Goal: Task Accomplishment & Management: Manage account settings

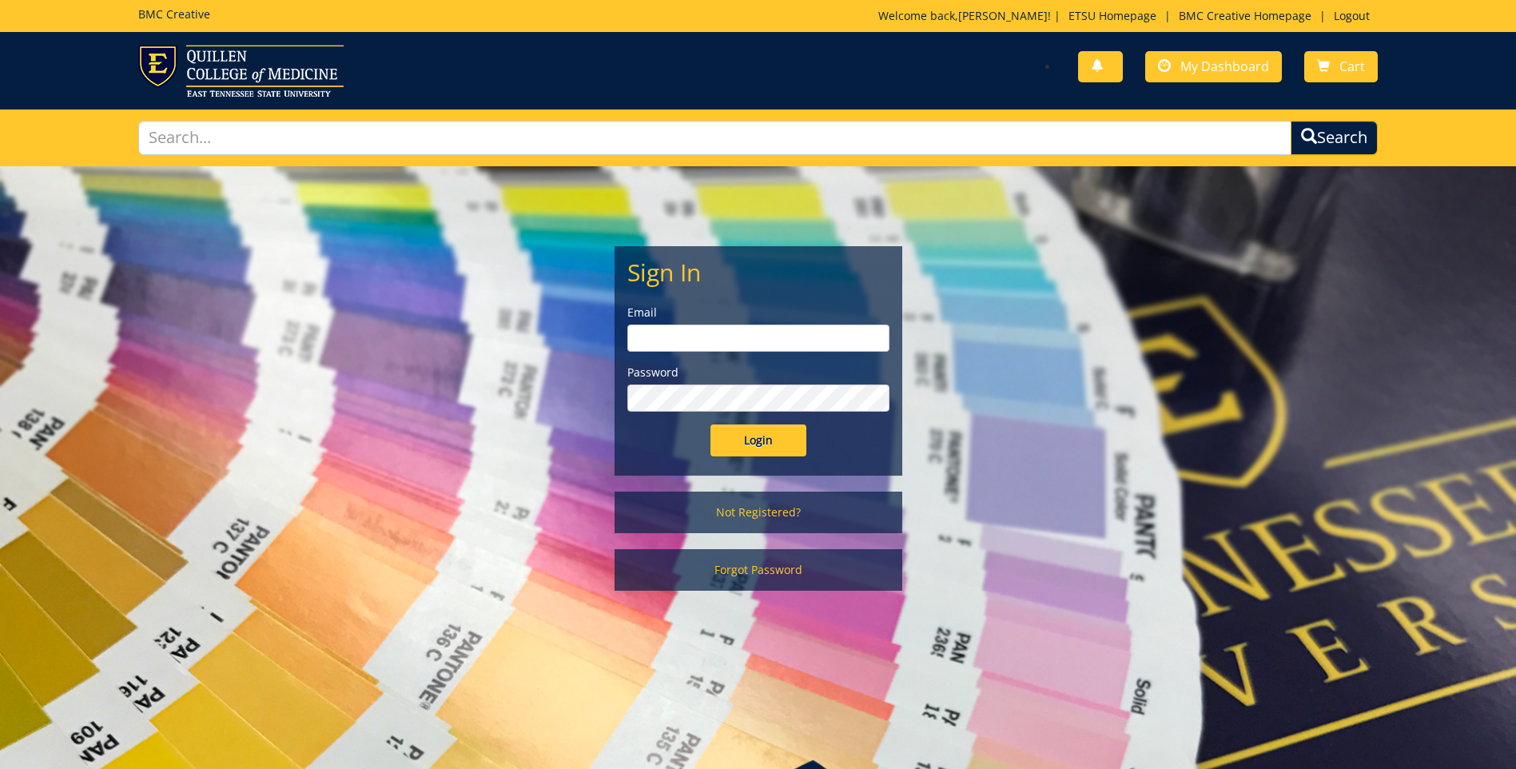
type input "bolingan@etsu.edu"
click at [766, 447] on input "Login" at bounding box center [759, 440] width 96 height 32
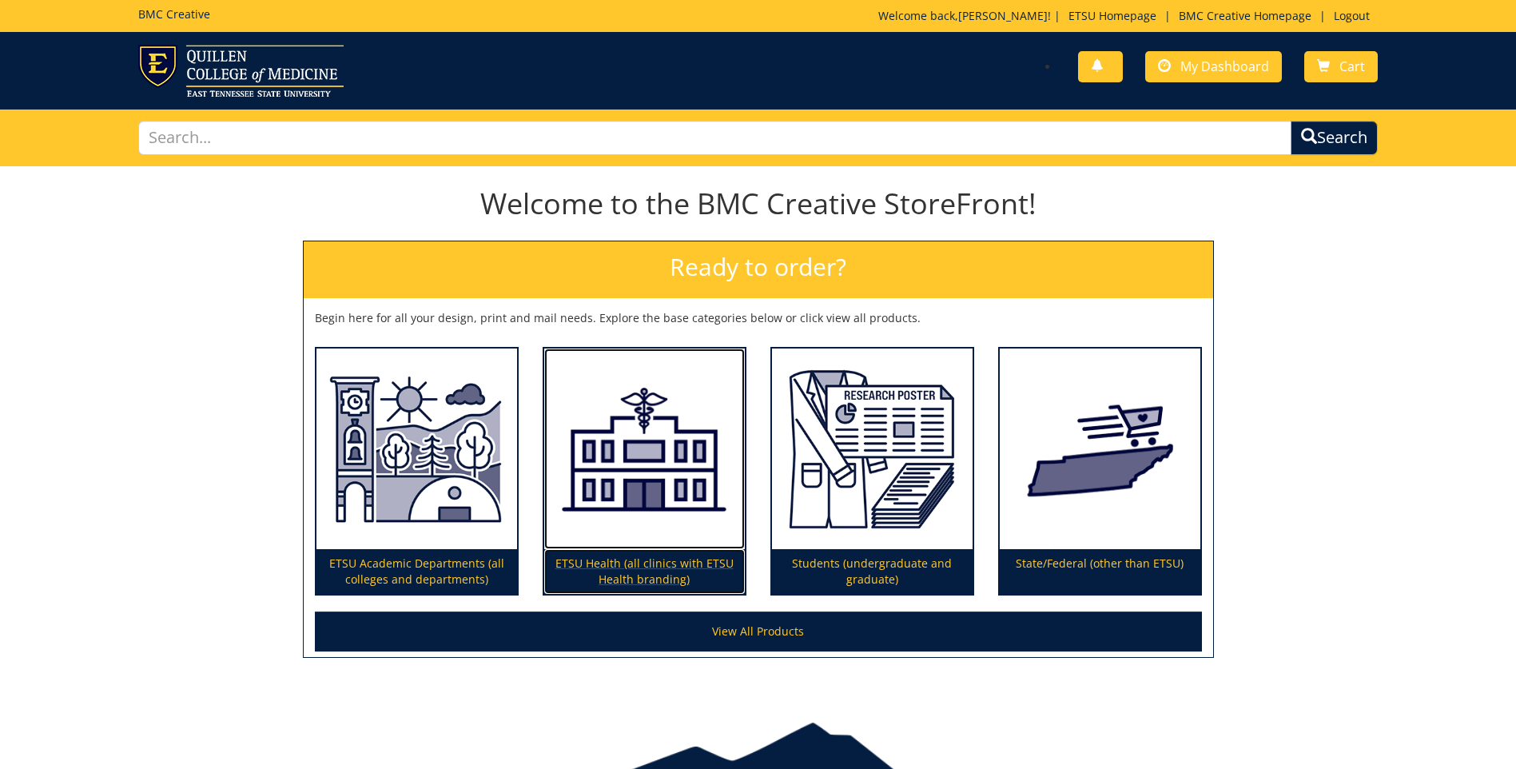
click at [651, 564] on p "ETSU Health (all clinics with ETSU Health branding)" at bounding box center [644, 571] width 201 height 45
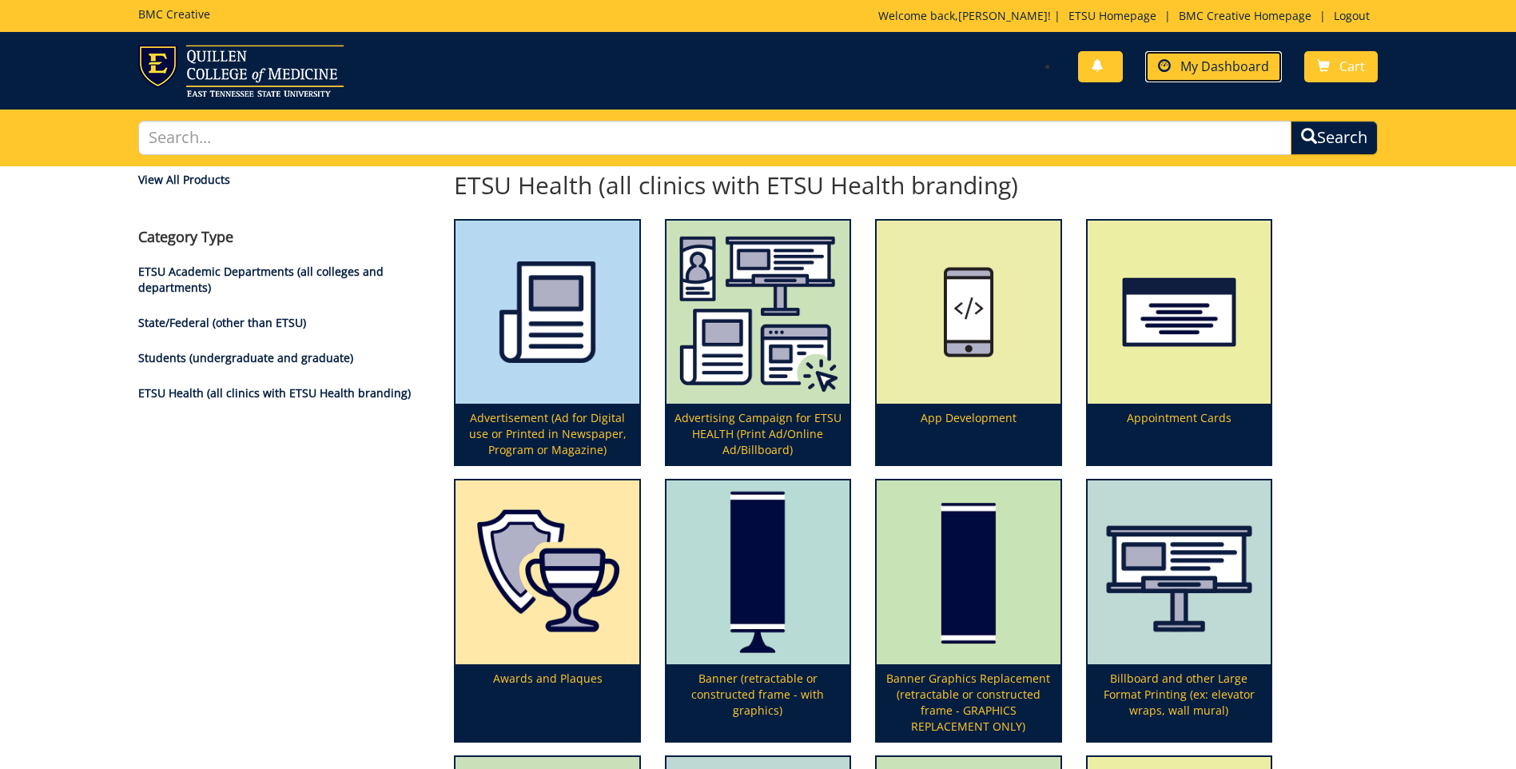
click at [1217, 59] on span "My Dashboard" at bounding box center [1225, 67] width 89 height 18
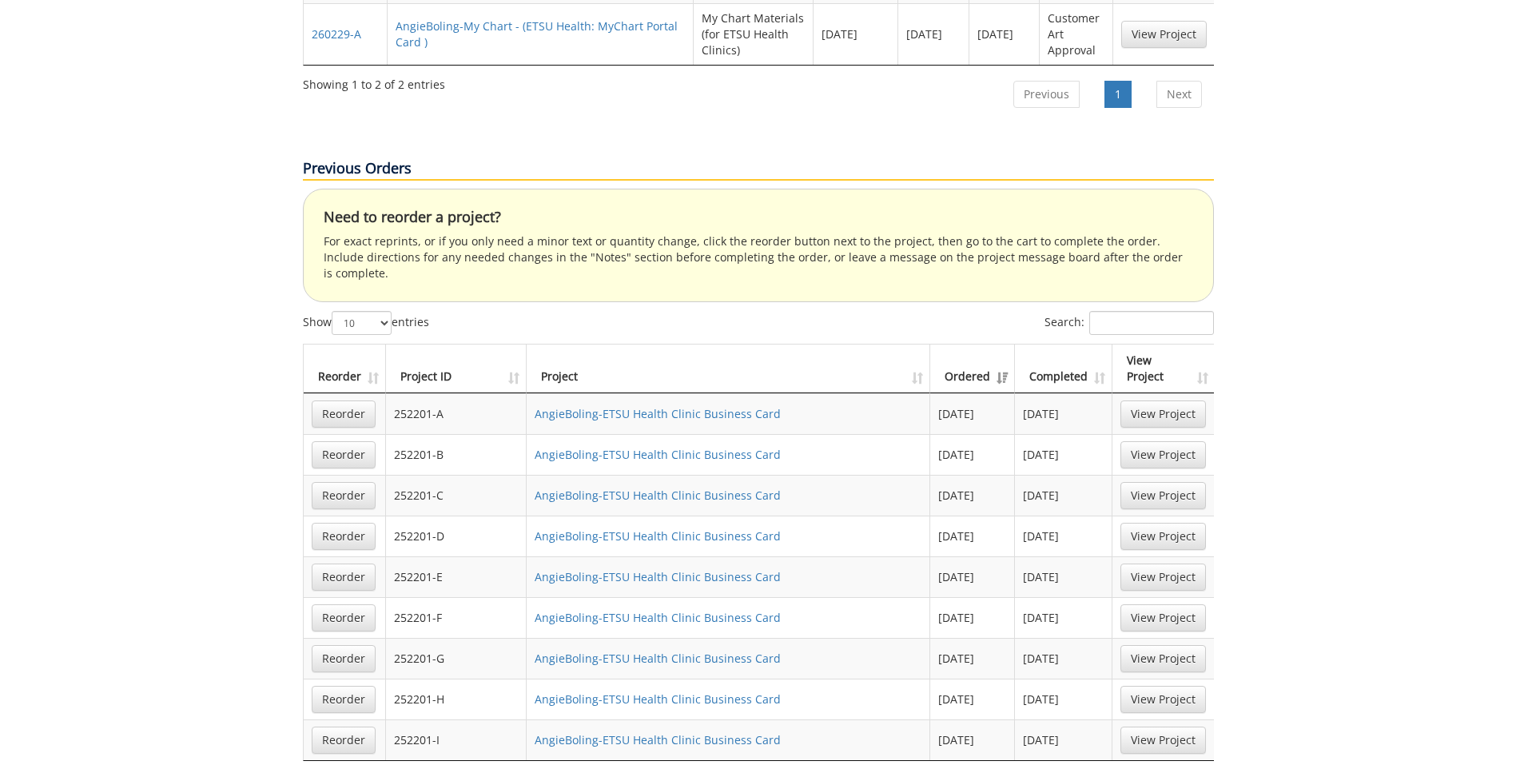
scroll to position [879, 0]
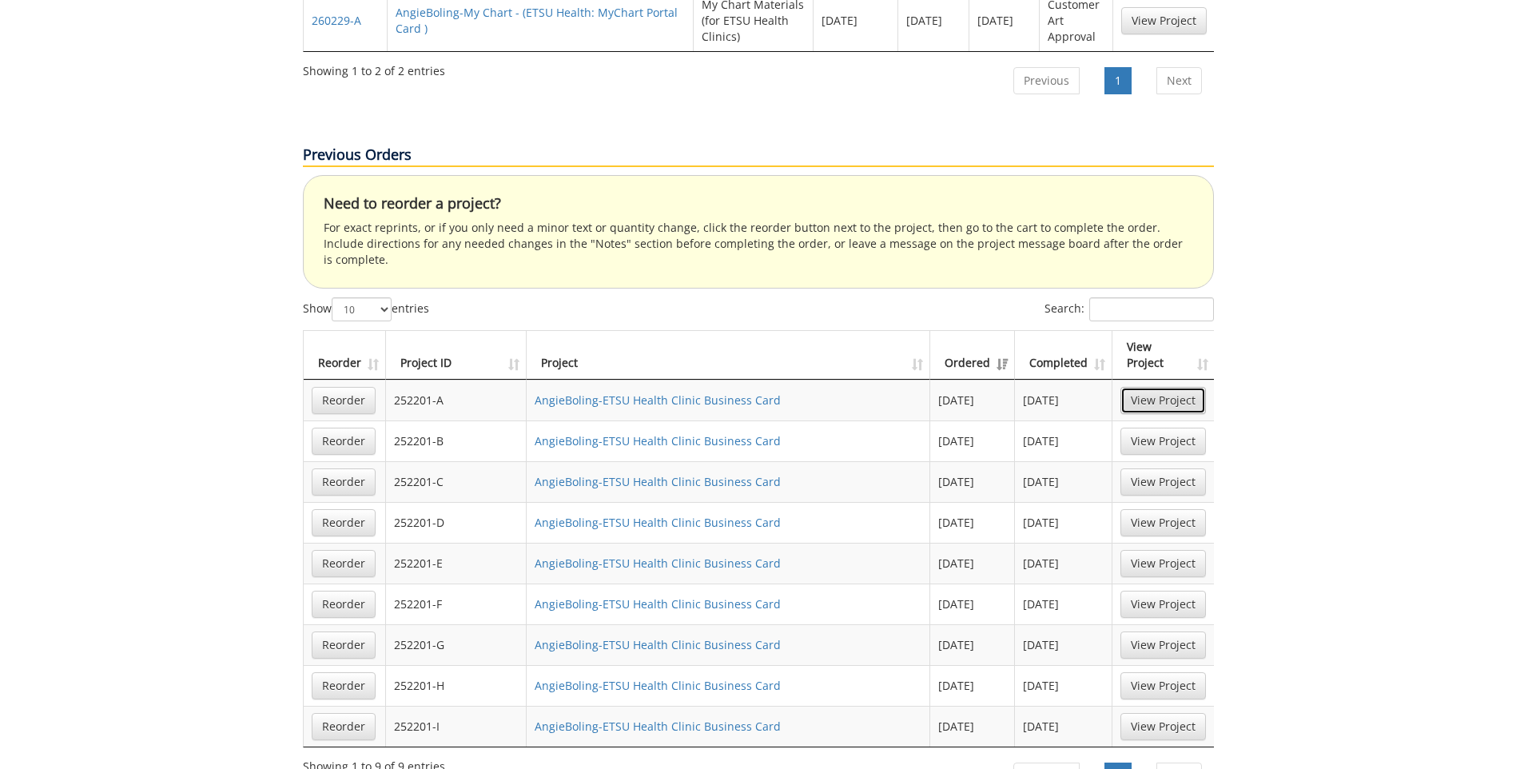
click at [1146, 387] on link "View Project" at bounding box center [1164, 400] width 86 height 27
click at [1145, 428] on link "View Project" at bounding box center [1164, 441] width 86 height 27
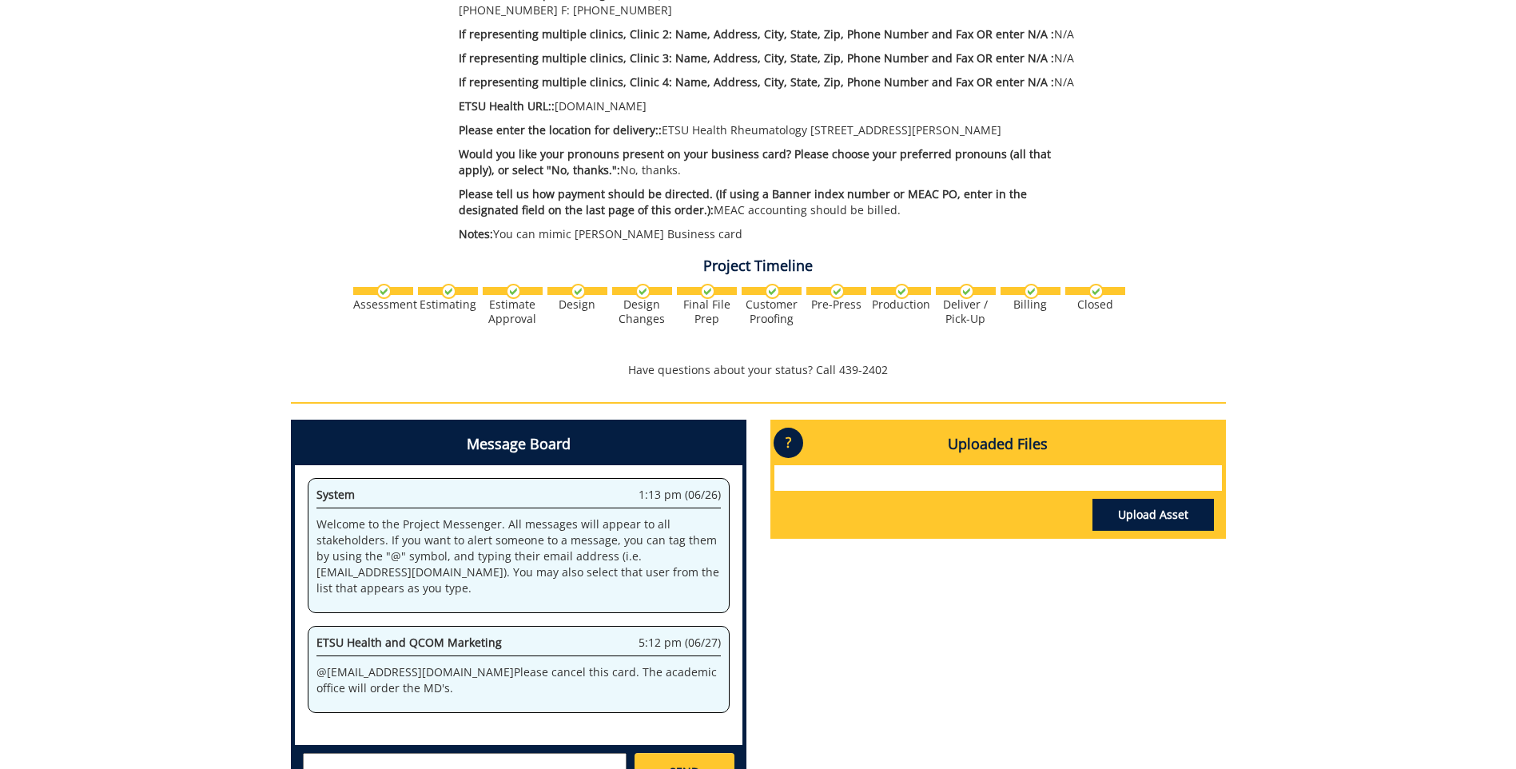
scroll to position [640, 0]
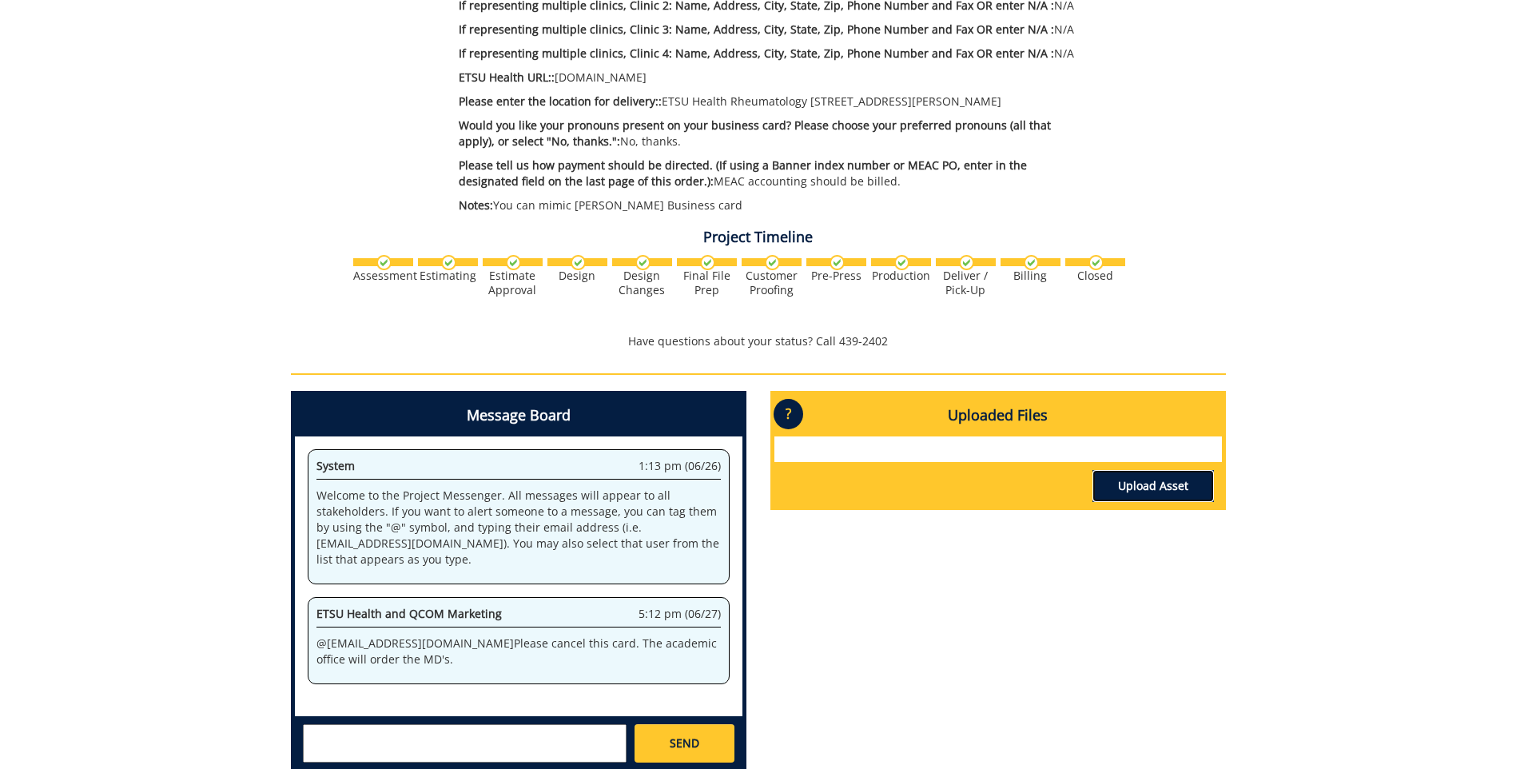
click at [1129, 482] on link "Upload Asset" at bounding box center [1154, 486] width 122 height 32
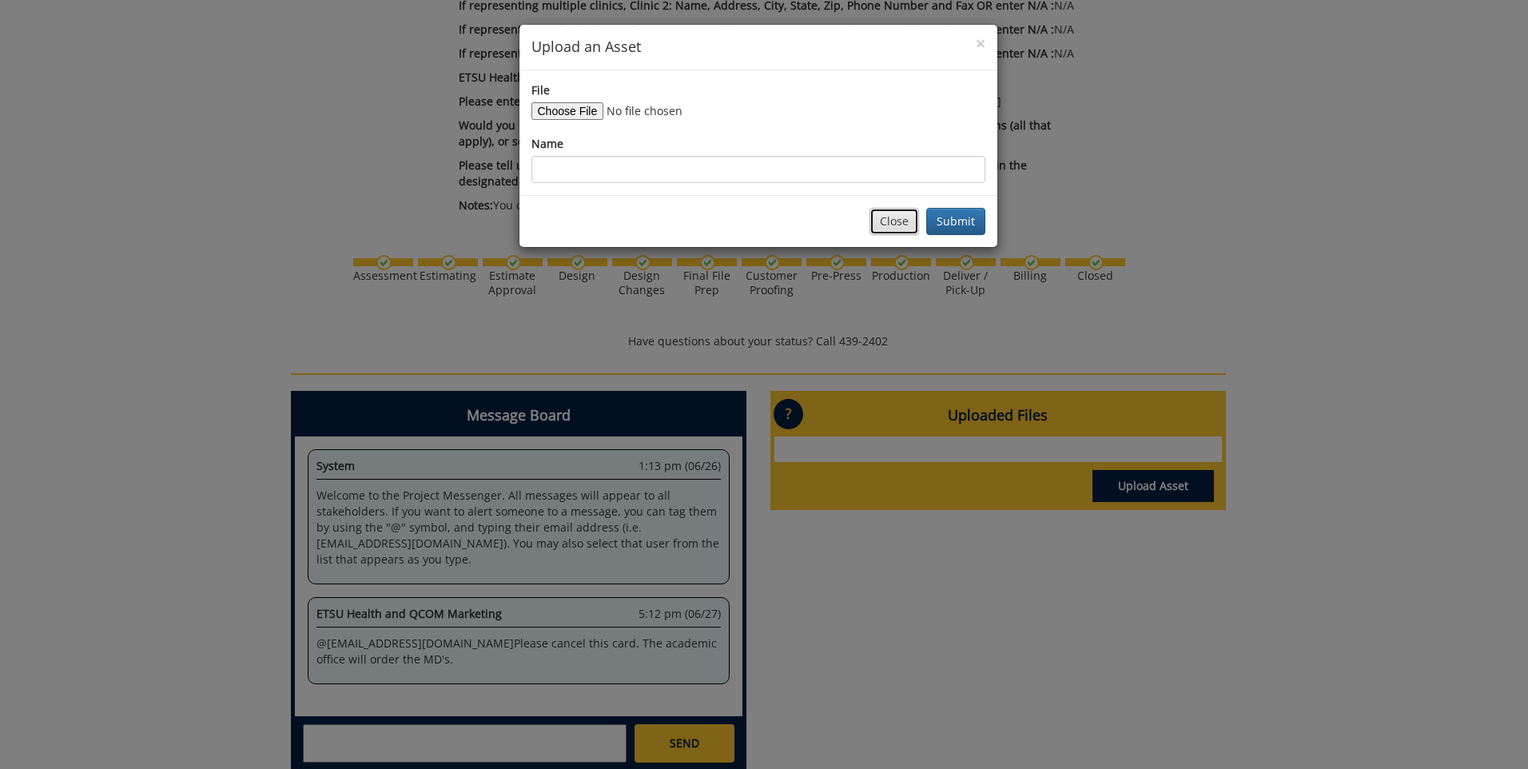
click at [895, 226] on button "Close" at bounding box center [895, 221] width 50 height 27
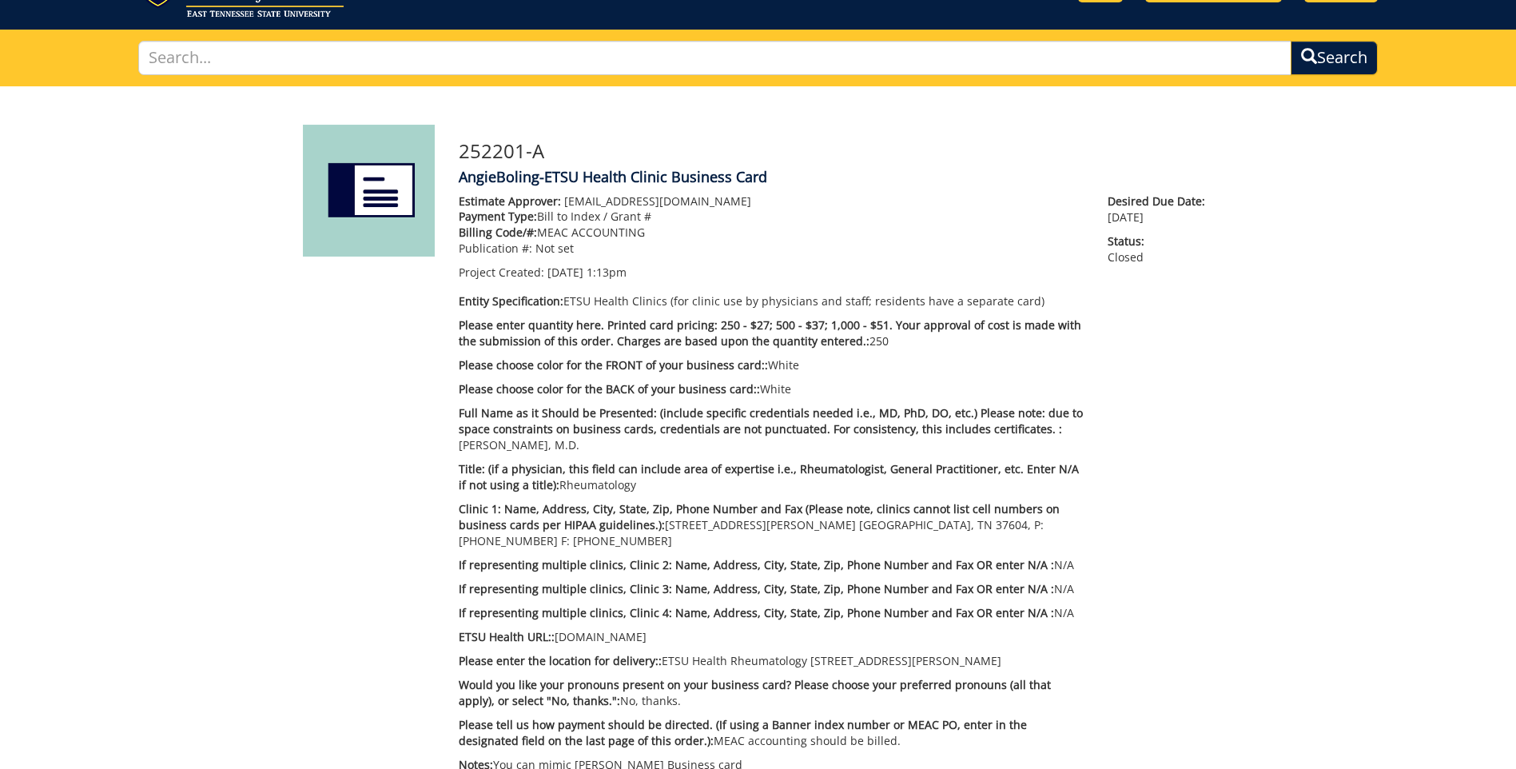
scroll to position [0, 0]
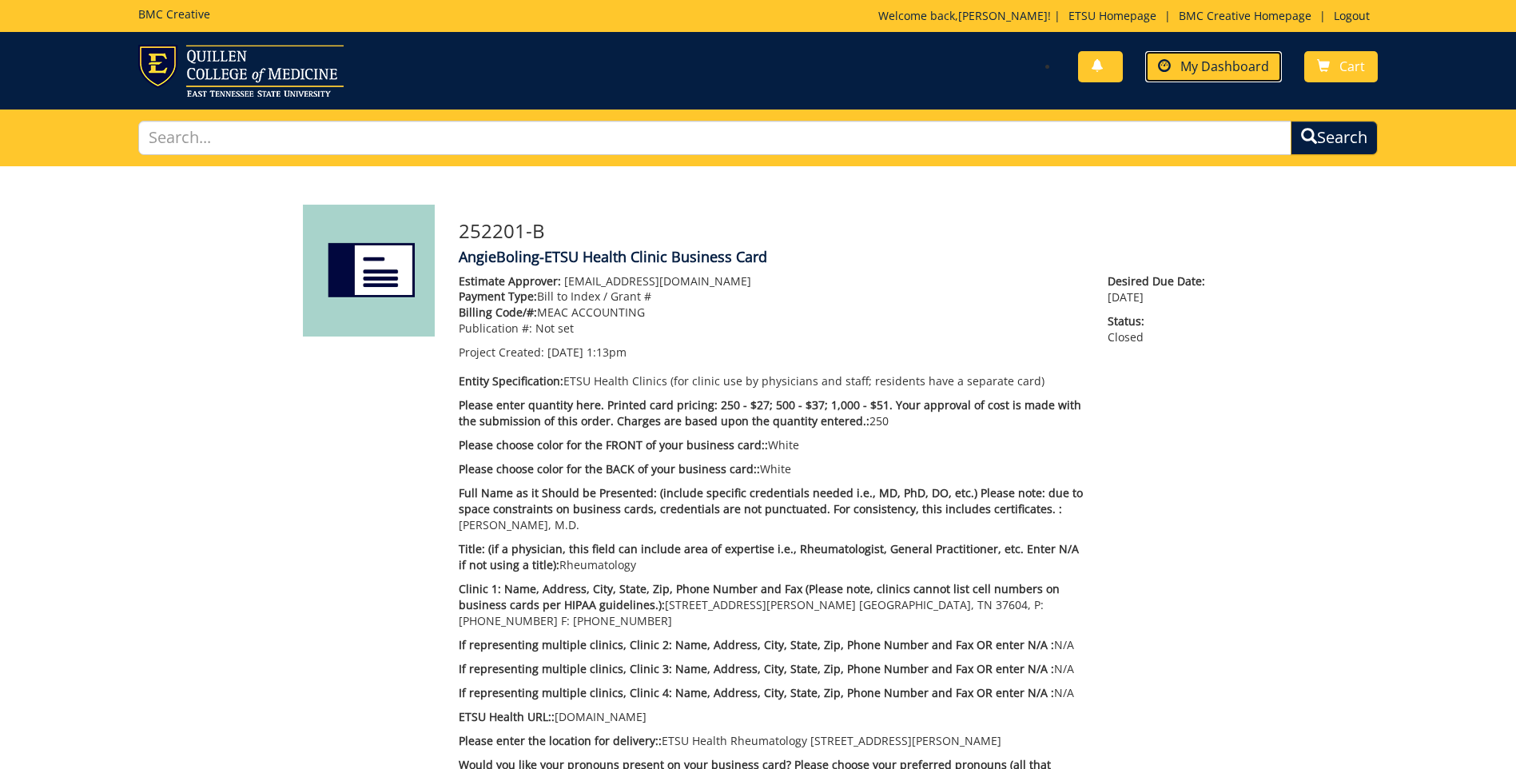
click at [1253, 72] on span "My Dashboard" at bounding box center [1225, 67] width 89 height 18
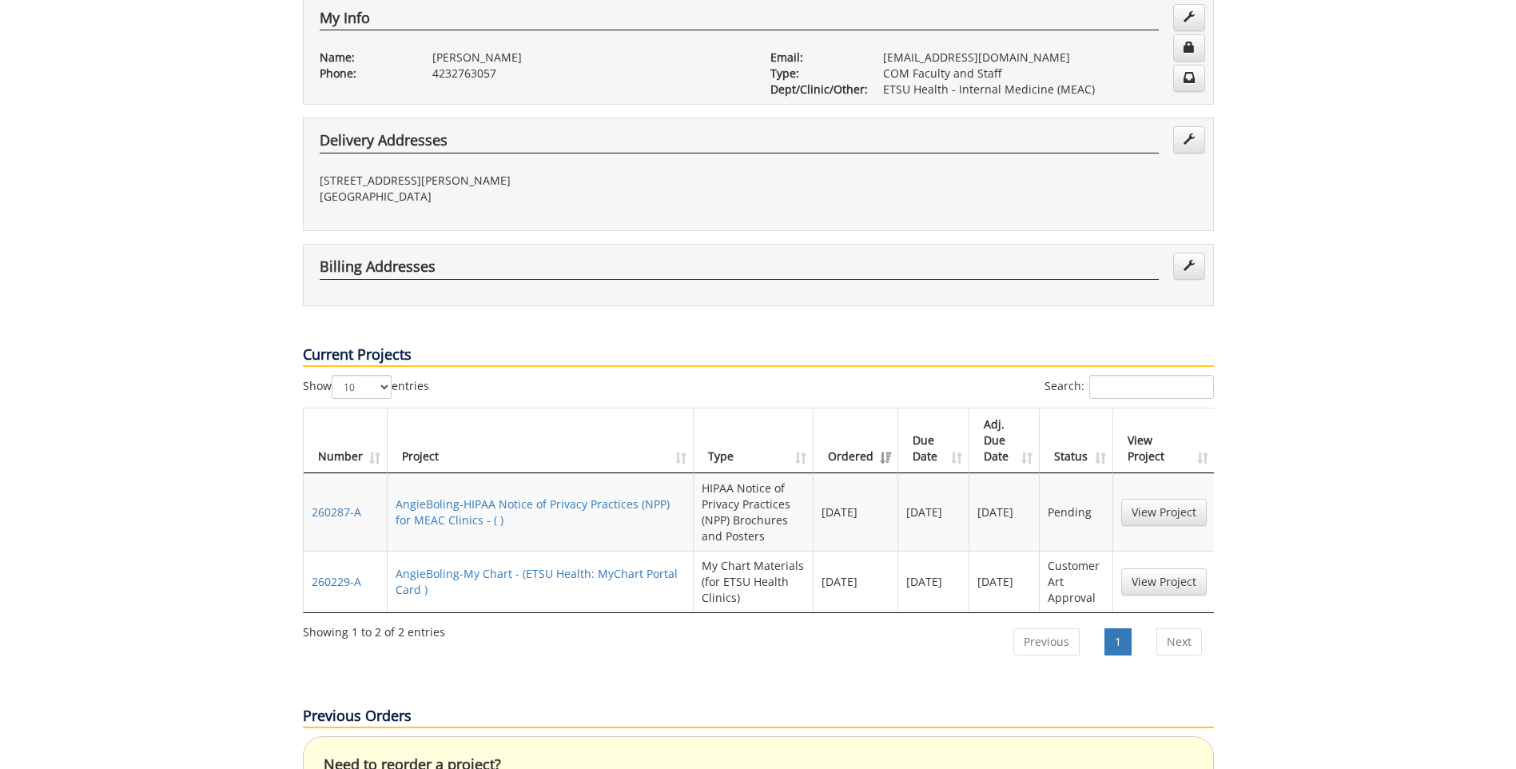
scroll to position [320, 0]
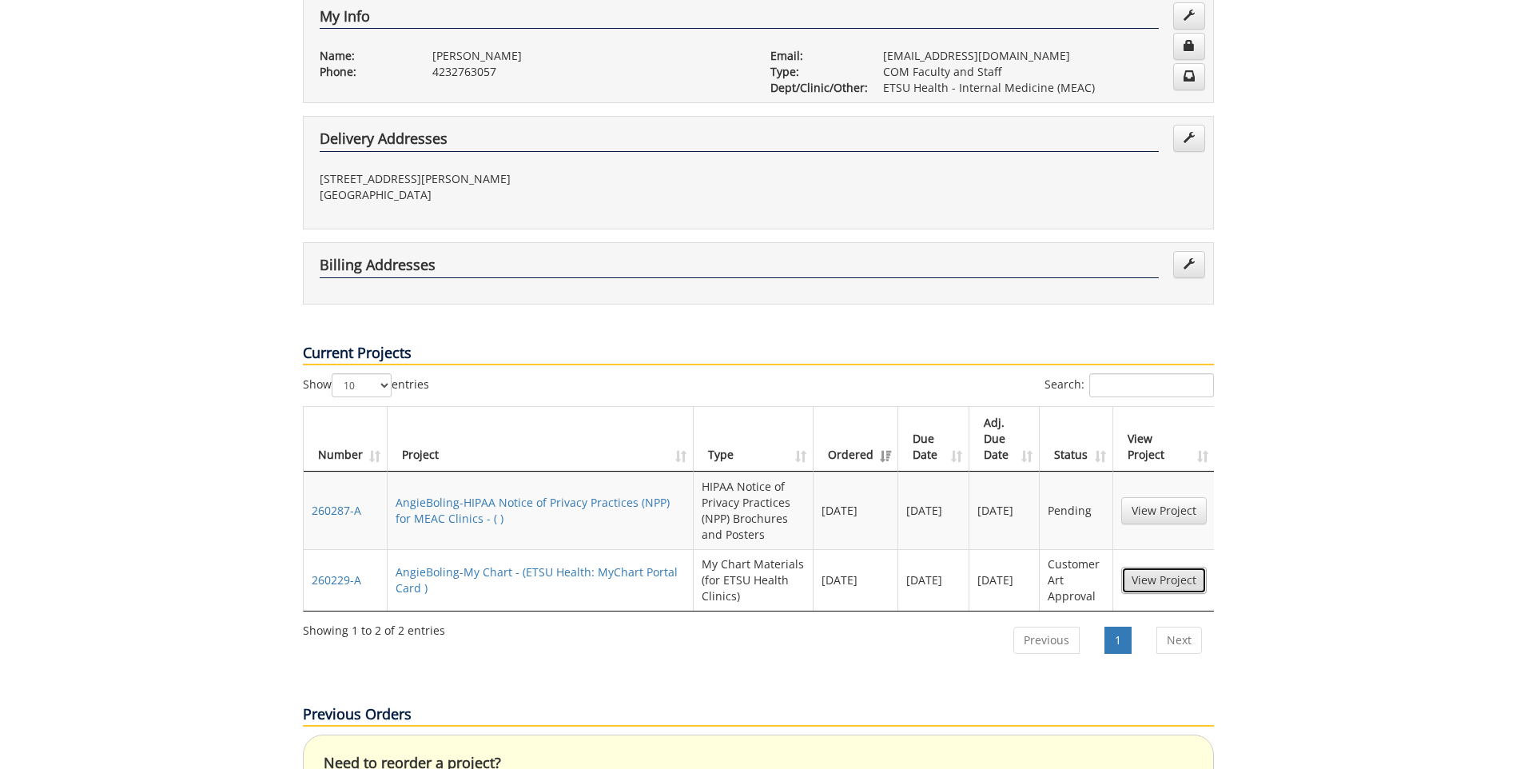
click at [1151, 567] on link "View Project" at bounding box center [1165, 580] width 86 height 27
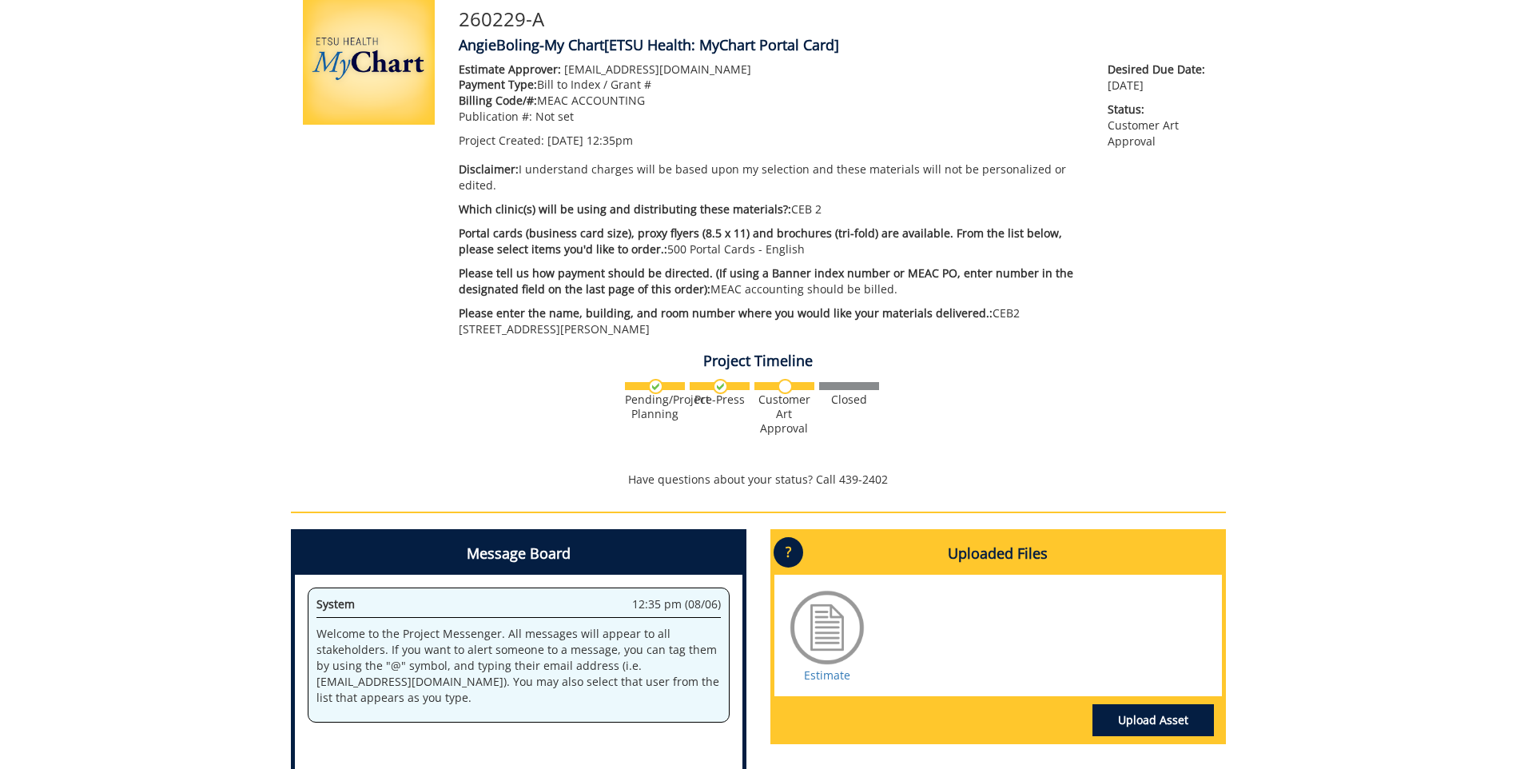
scroll to position [240, 0]
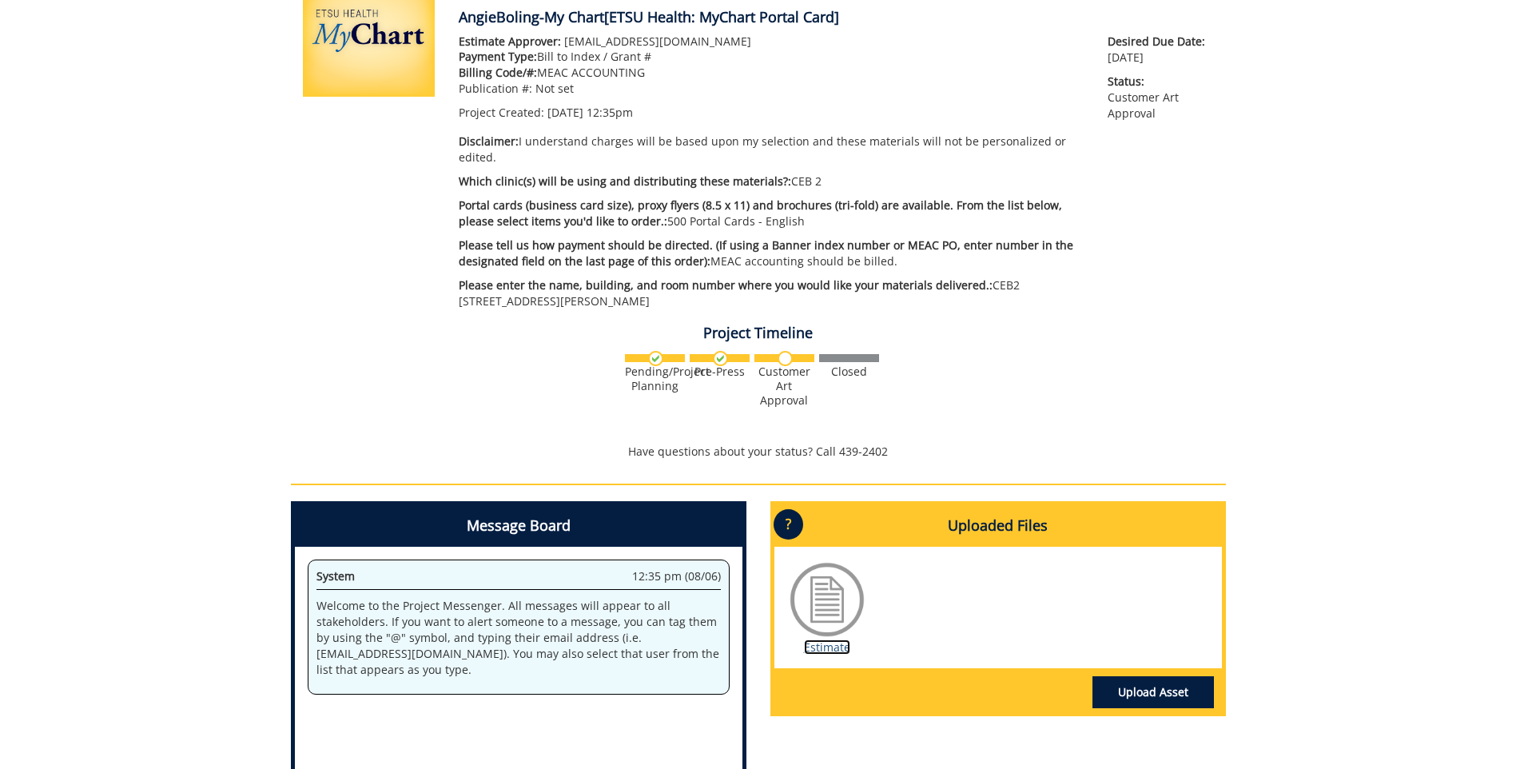
click at [824, 640] on link "Estimate" at bounding box center [827, 647] width 46 height 15
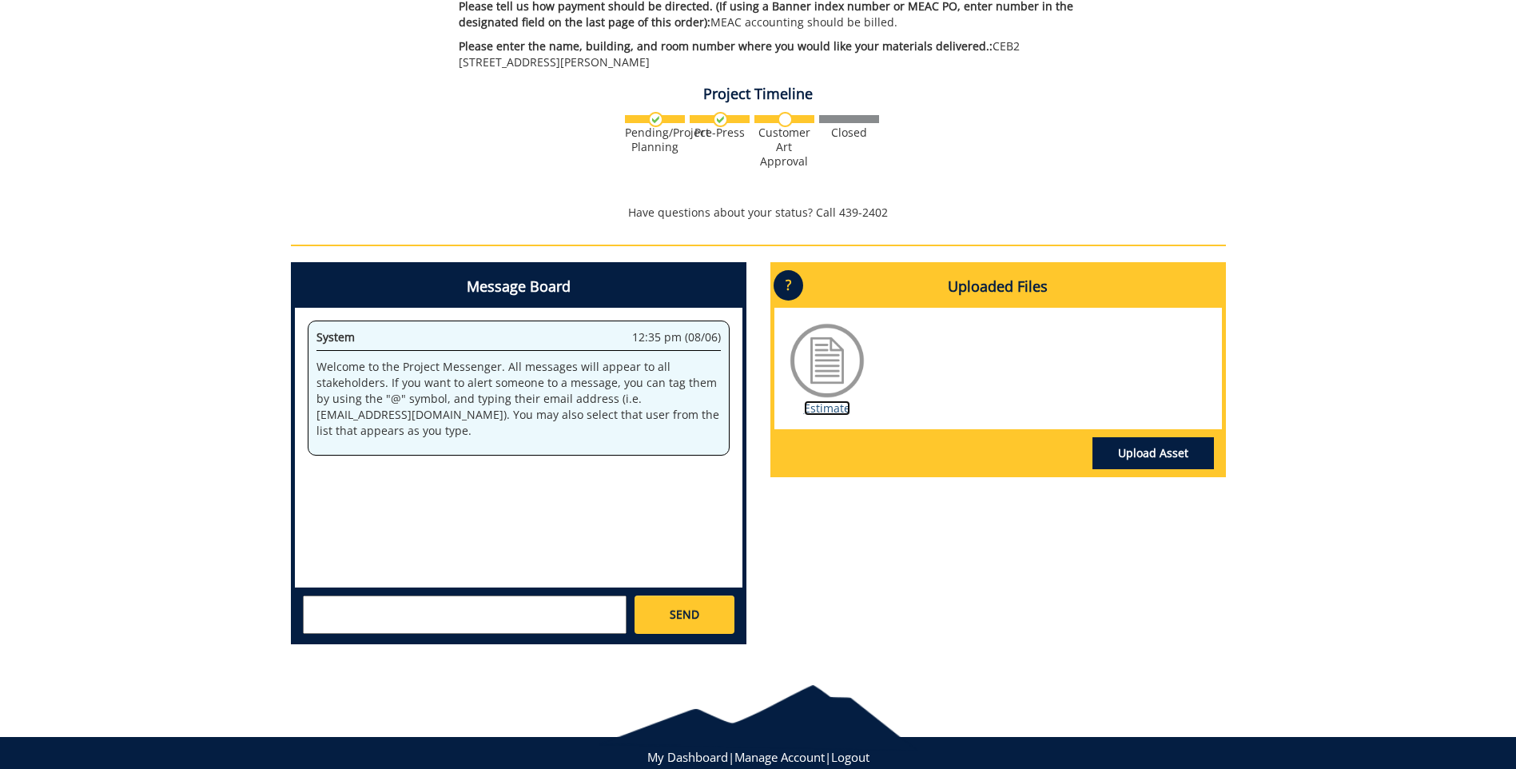
scroll to position [480, 0]
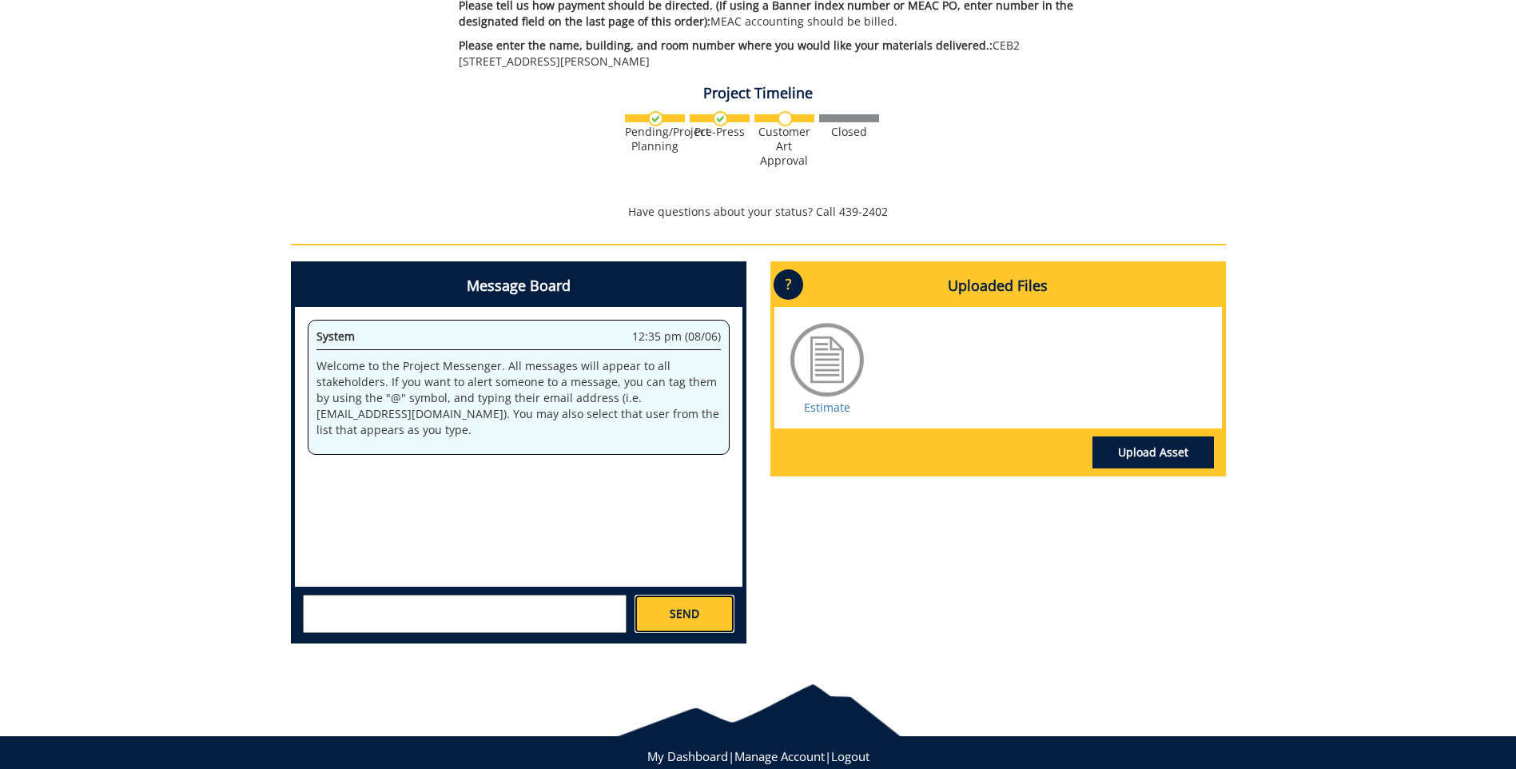
click at [662, 598] on link "SEND" at bounding box center [684, 614] width 99 height 38
click at [599, 597] on textarea at bounding box center [465, 614] width 324 height 38
click at [643, 599] on link "SEND" at bounding box center [684, 614] width 99 height 38
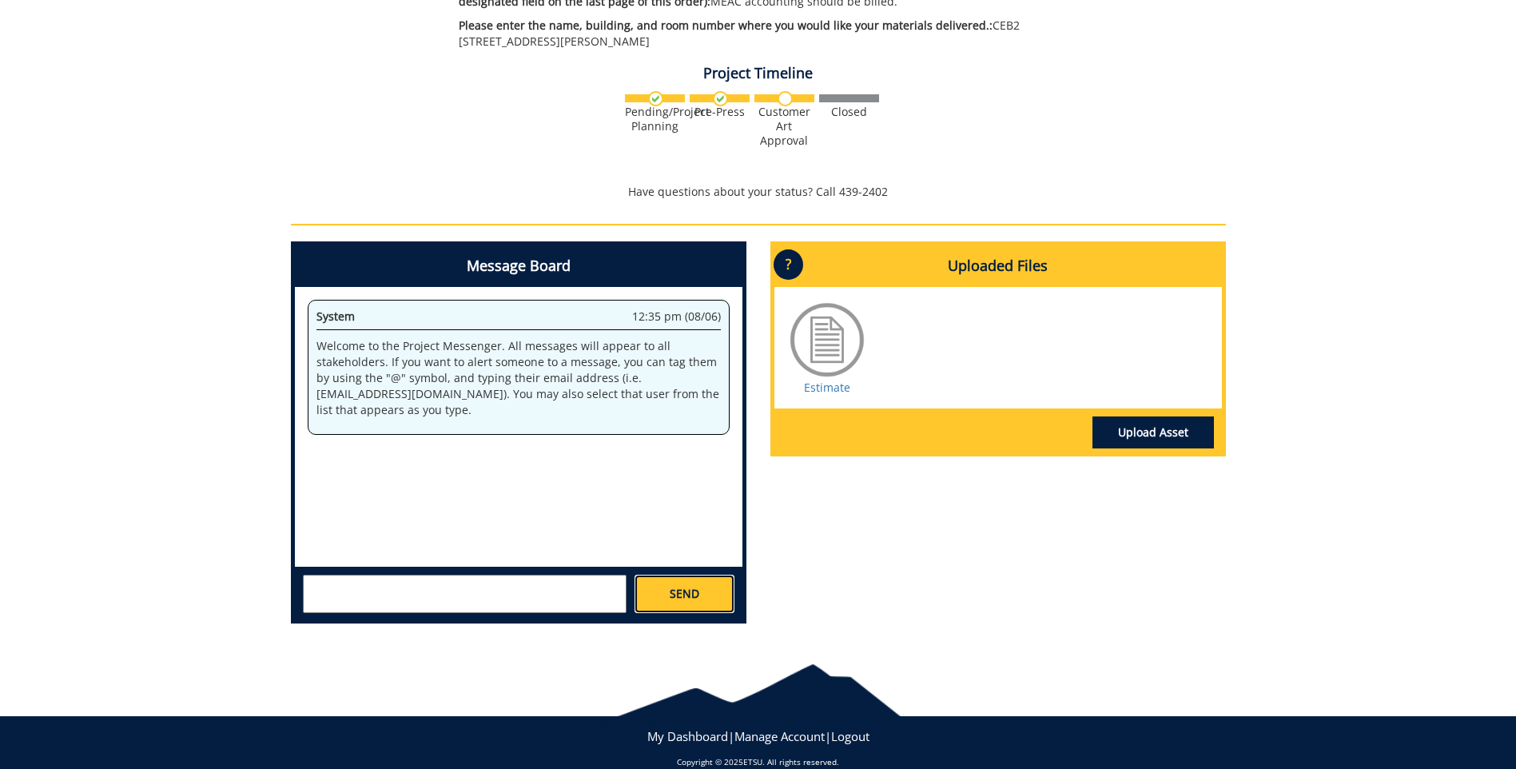
scroll to position [506, 0]
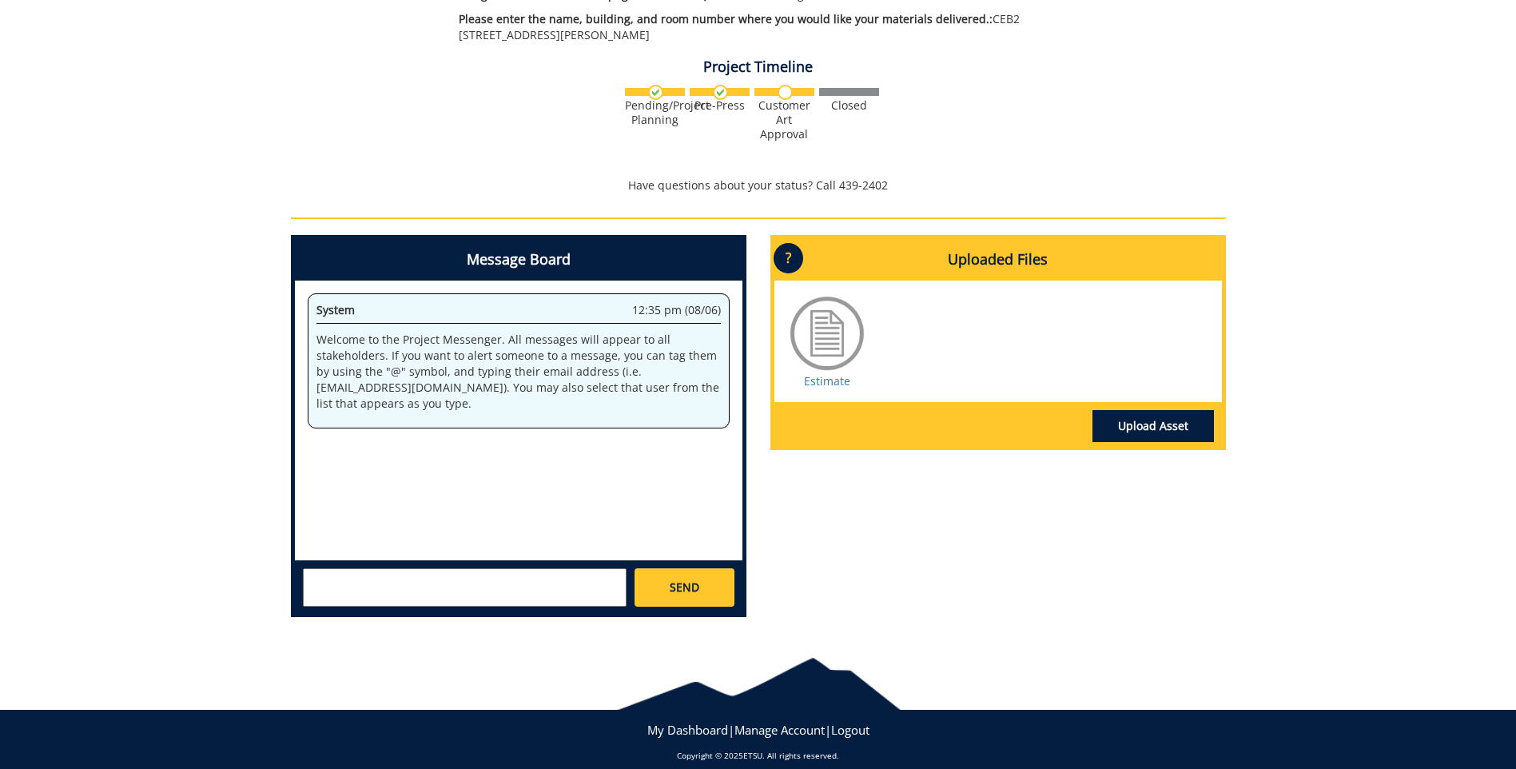
click at [789, 243] on p "?" at bounding box center [789, 258] width 30 height 30
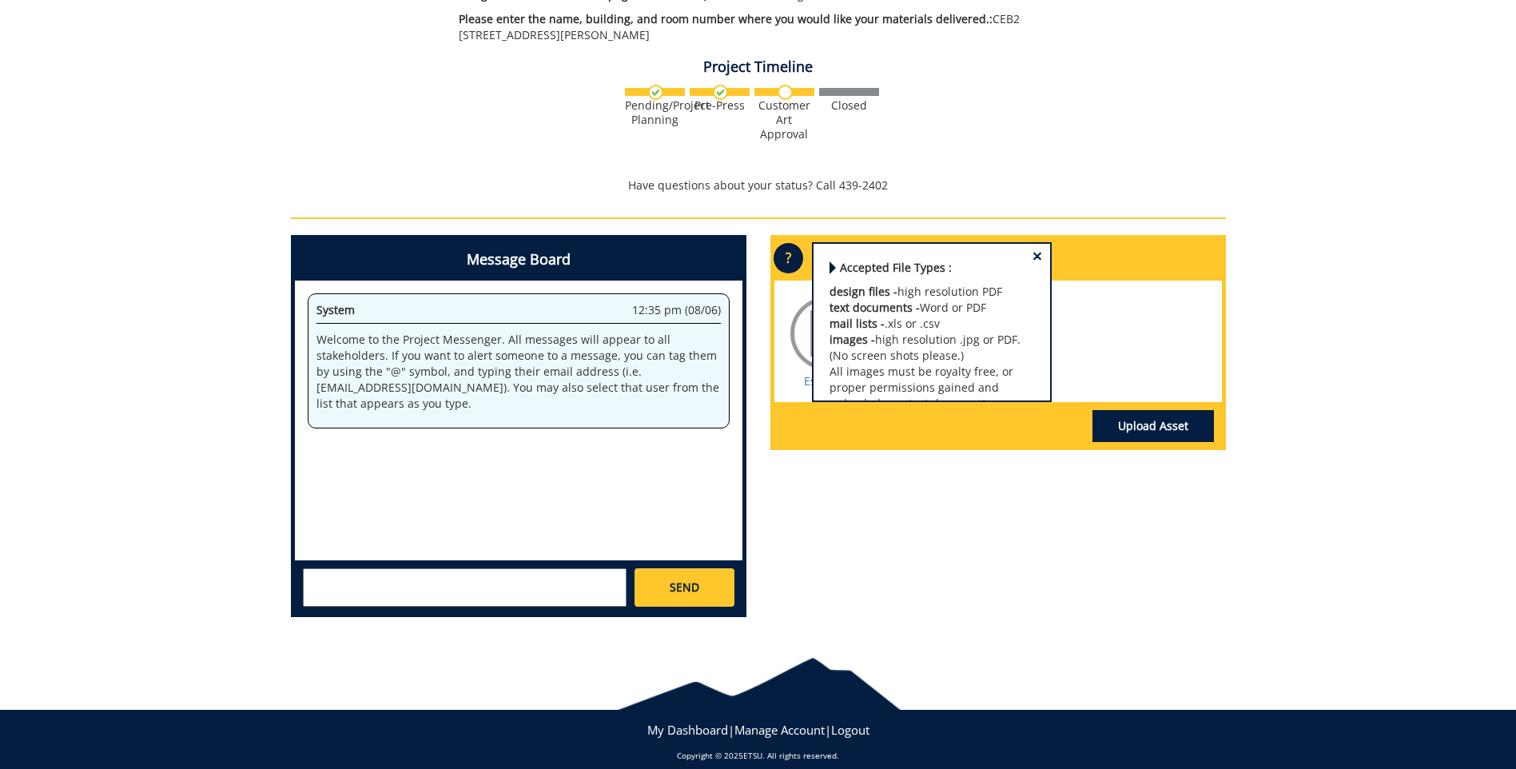
click at [873, 459] on div "Message Board System 12:35 pm (08/06) Welcome to the Project Messenger. All mes…" at bounding box center [758, 432] width 959 height 395
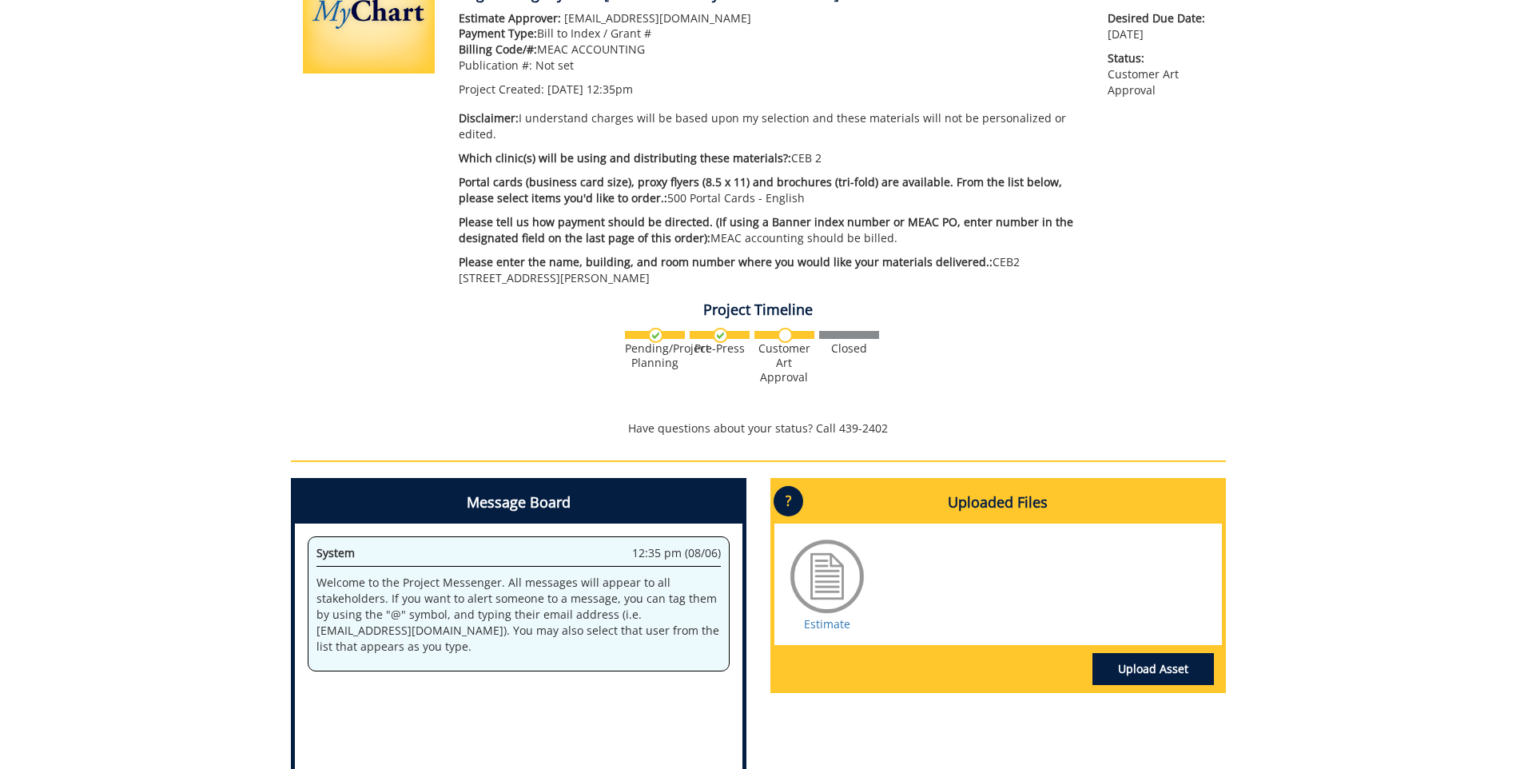
scroll to position [266, 0]
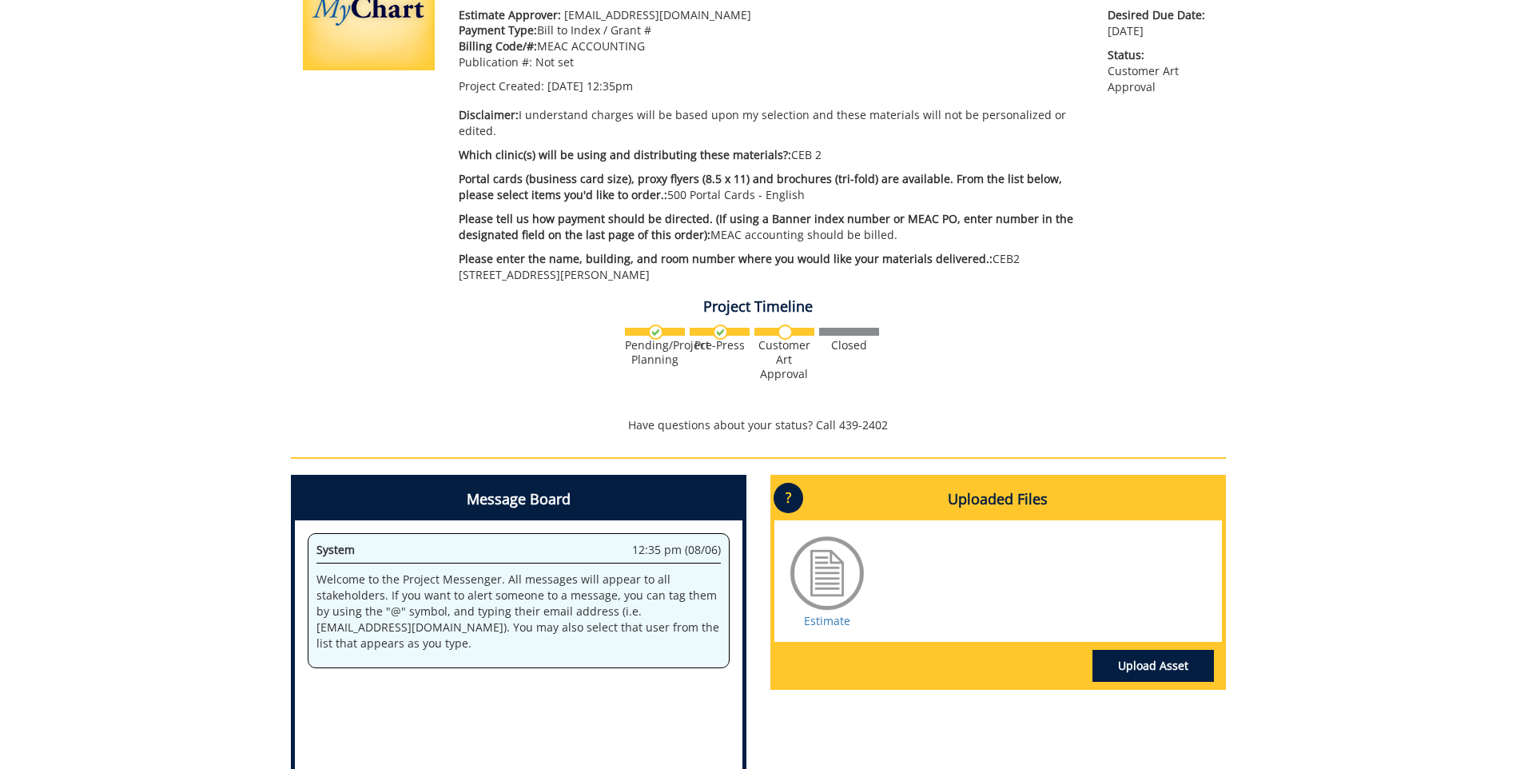
click at [785, 325] on img at bounding box center [785, 332] width 15 height 15
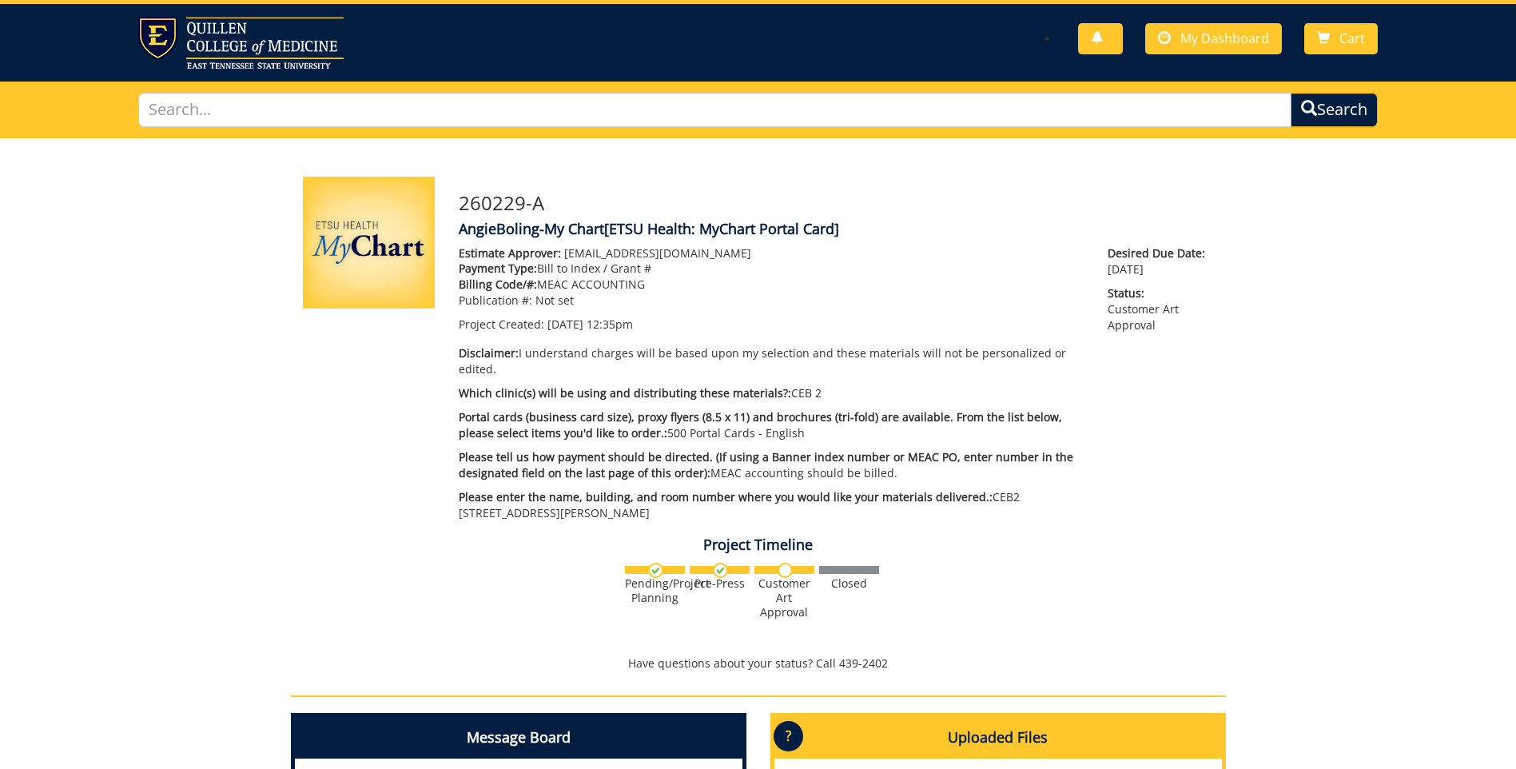
scroll to position [26, 0]
